Goal: Task Accomplishment & Management: Use online tool/utility

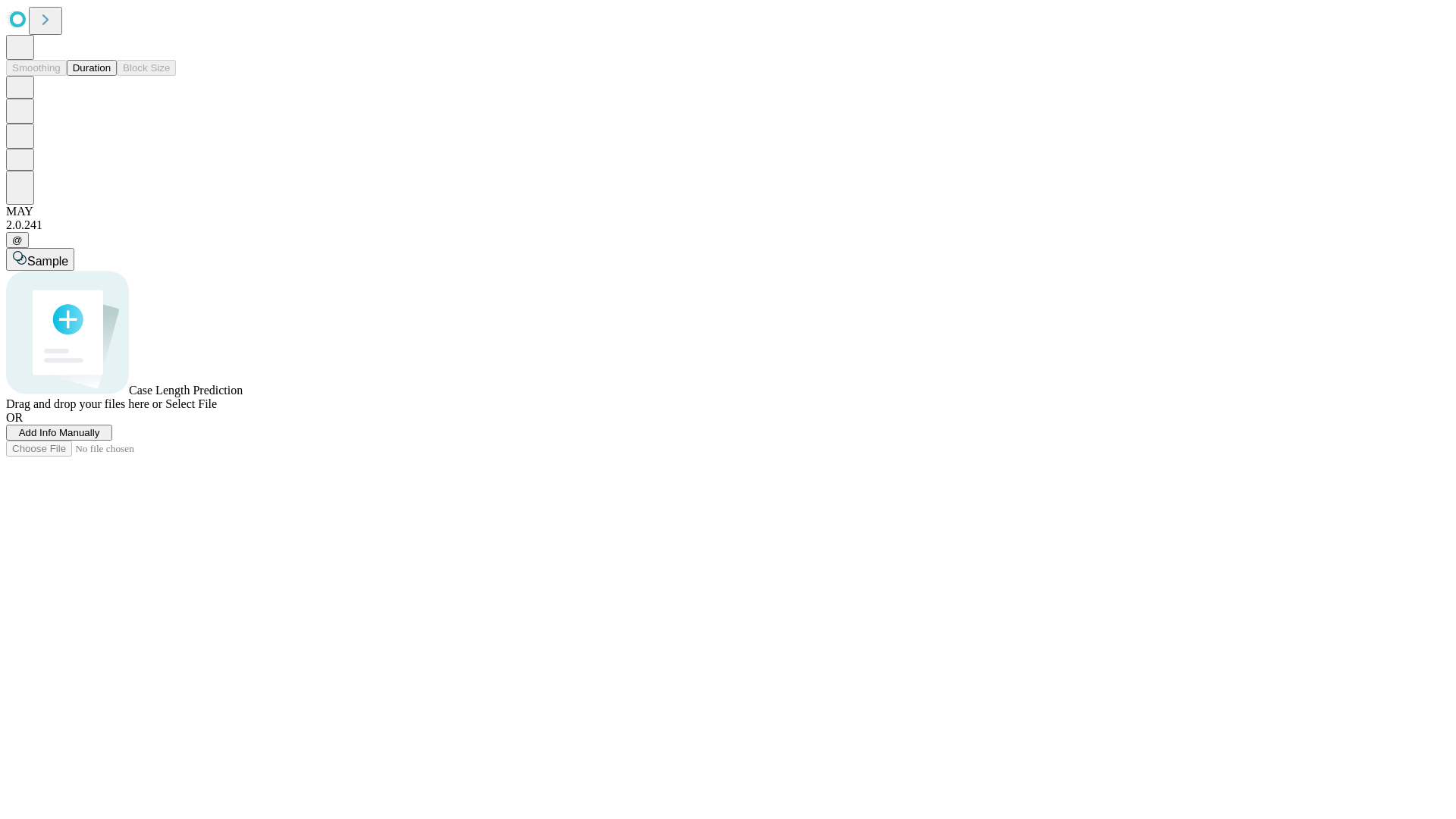
click at [111, 76] on button "Duration" at bounding box center [92, 68] width 50 height 16
click at [100, 438] on span "Add Info Manually" at bounding box center [59, 433] width 81 height 11
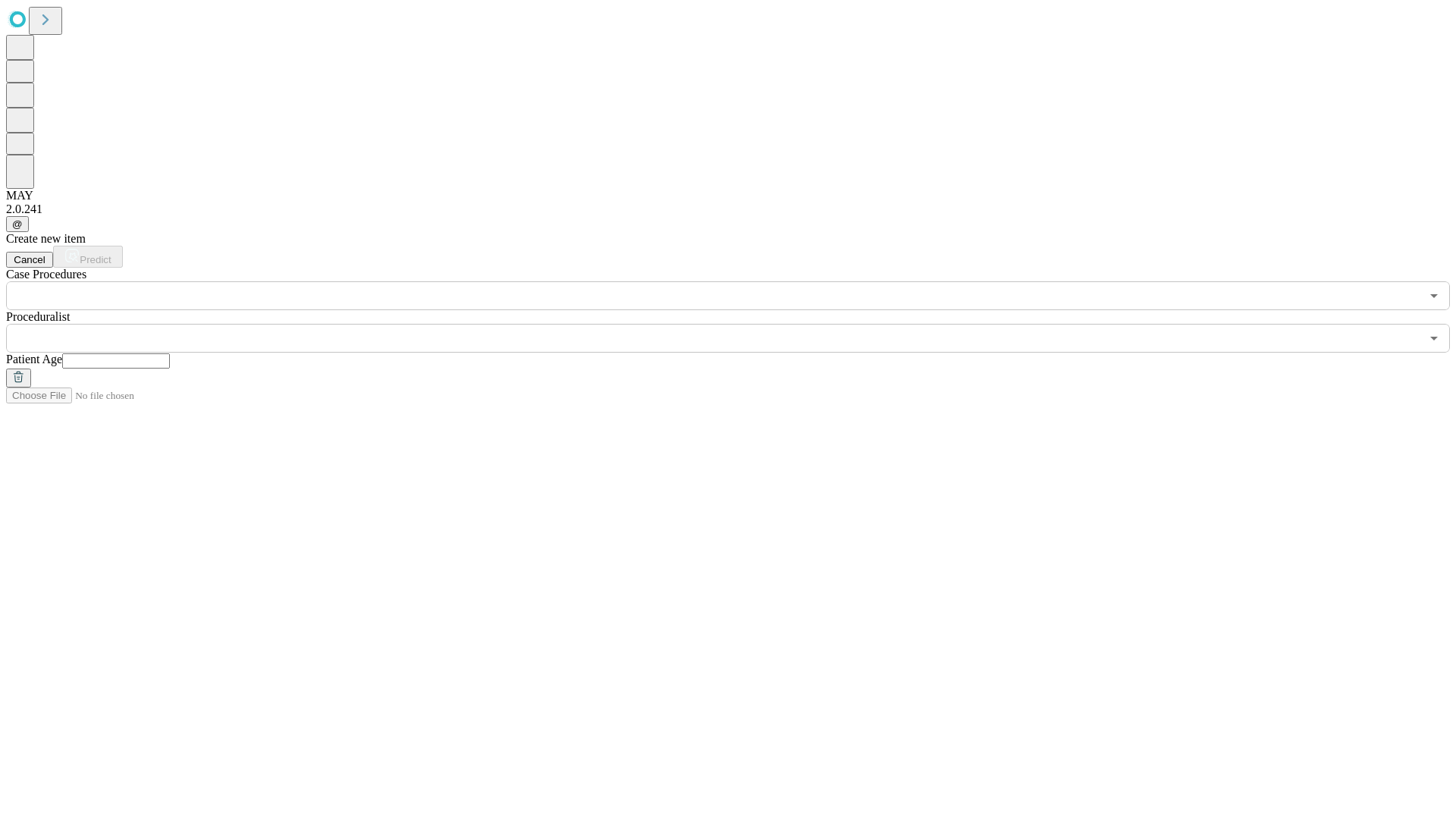
click at [170, 353] on input "text" at bounding box center [115, 360] width 108 height 15
type input "**"
click at [739, 324] on input "text" at bounding box center [713, 338] width 1414 height 29
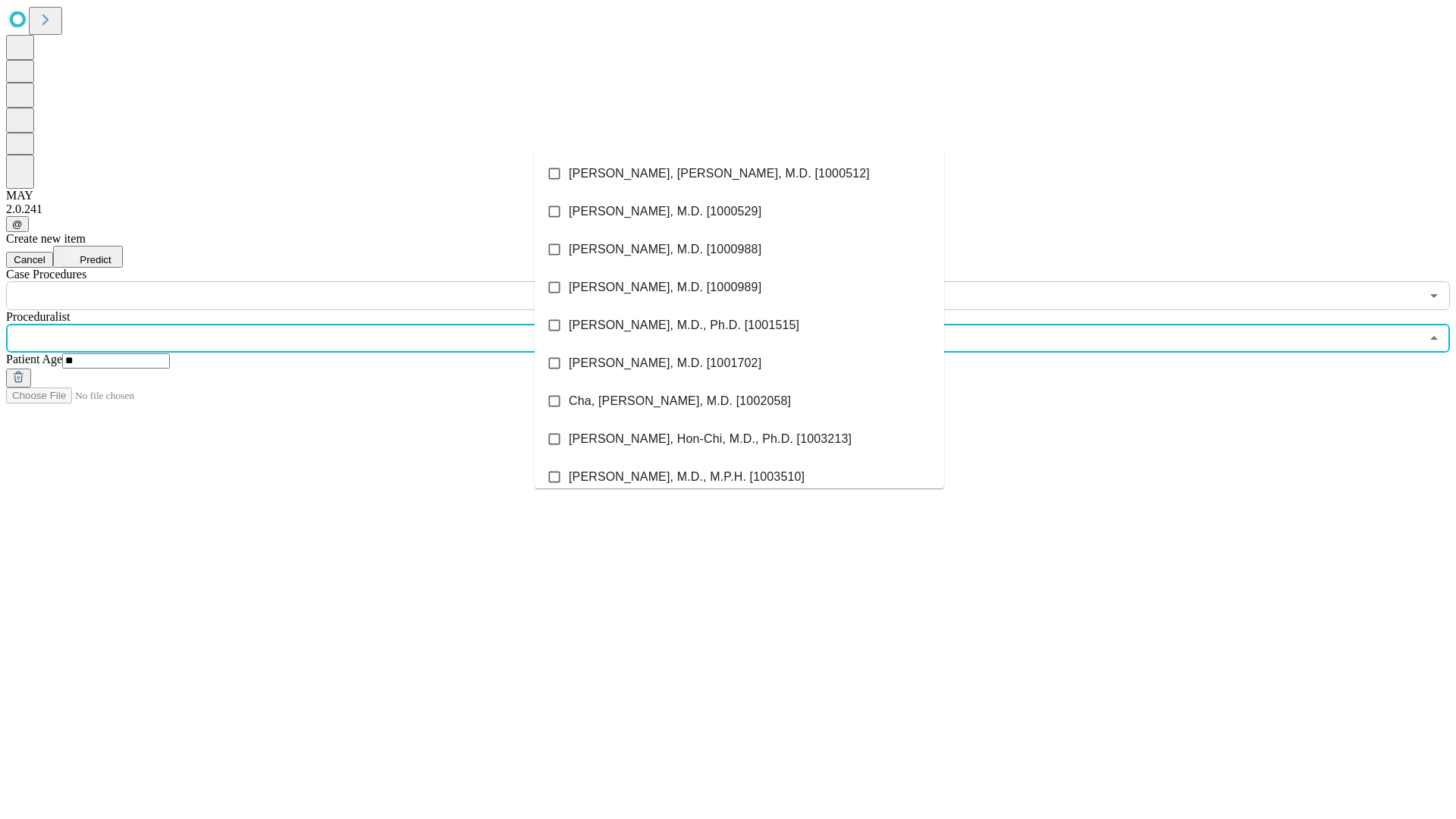
click at [739, 174] on li "[PERSON_NAME], [PERSON_NAME], M.D. [1000512]" at bounding box center [739, 174] width 410 height 38
